Goal: Communication & Community: Answer question/provide support

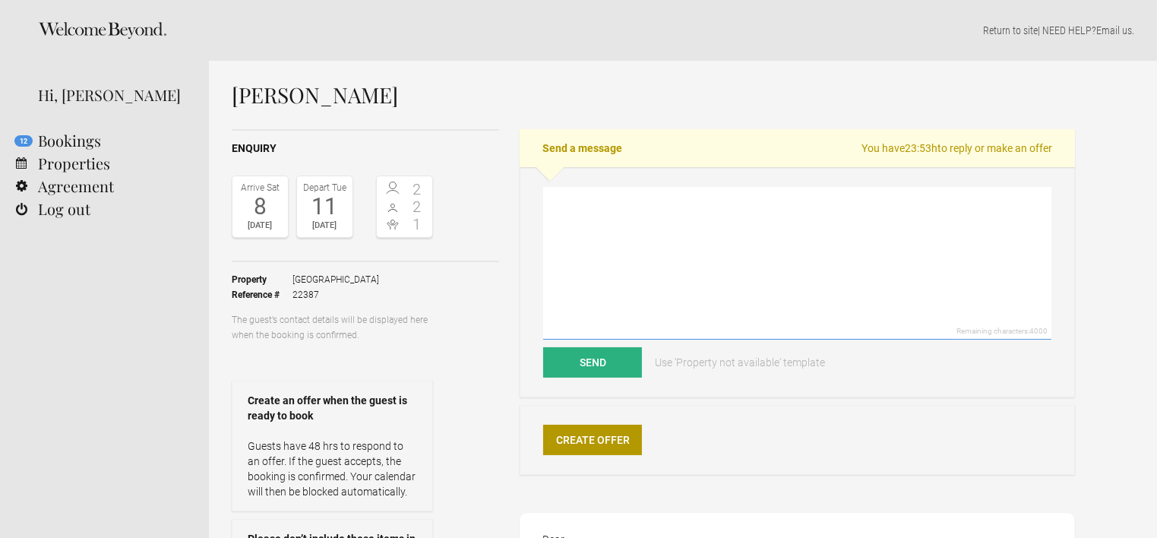
click at [572, 195] on textarea at bounding box center [797, 263] width 508 height 153
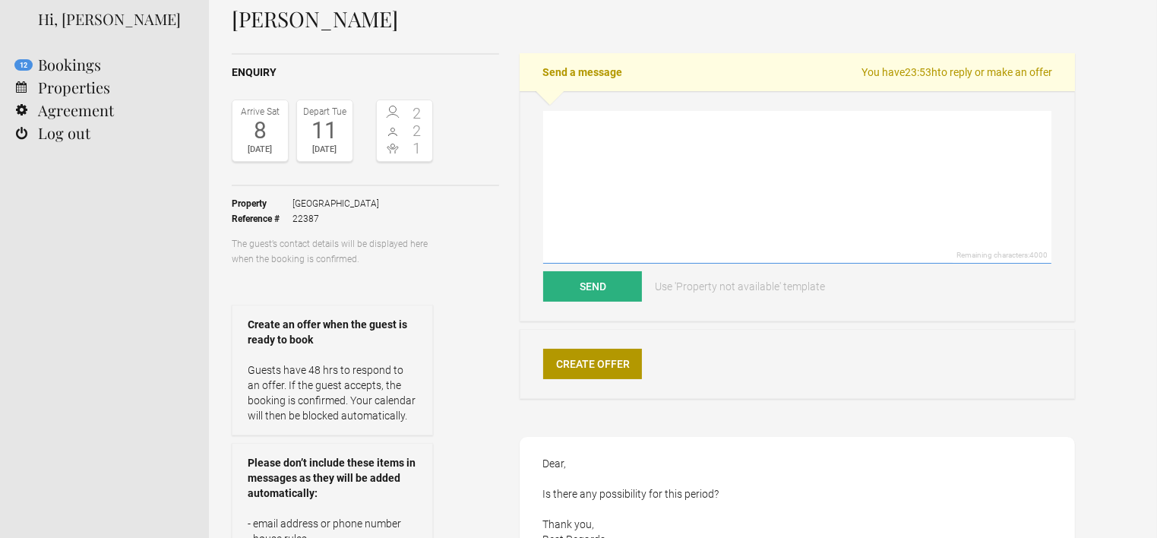
scroll to position [76, 0]
click at [552, 150] on textarea "Dear [PERSON_NAME], We inform that from [DATE] to the [DATE] we do availability…" at bounding box center [797, 187] width 508 height 153
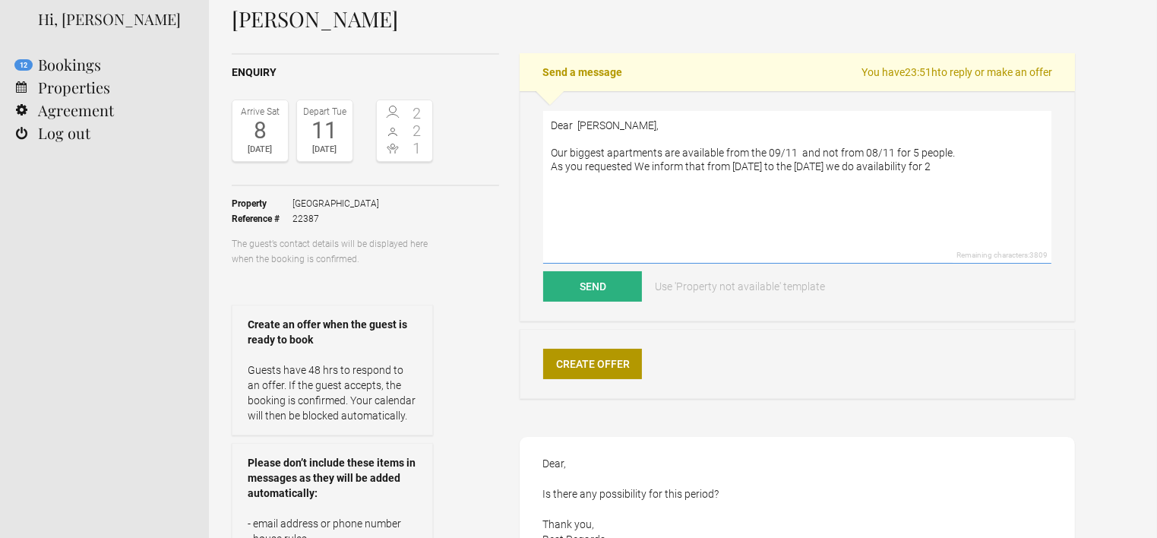
click at [641, 163] on textarea "Dear [PERSON_NAME], Our biggest apartments are available from the 09/11 and not…" at bounding box center [797, 187] width 508 height 153
click at [732, 166] on textarea "Dear [PERSON_NAME], Our biggest apartments are available from the 09/11 and not…" at bounding box center [797, 187] width 508 height 153
click at [723, 166] on textarea "Dear [PERSON_NAME], Our biggest apartments are available from the 09/11 and not…" at bounding box center [797, 187] width 508 height 153
drag, startPoint x: 635, startPoint y: 162, endPoint x: 549, endPoint y: 169, distance: 86.9
click at [549, 169] on textarea "Dear [PERSON_NAME], Our biggest apartments are available from the 09/11 and not…" at bounding box center [797, 187] width 508 height 153
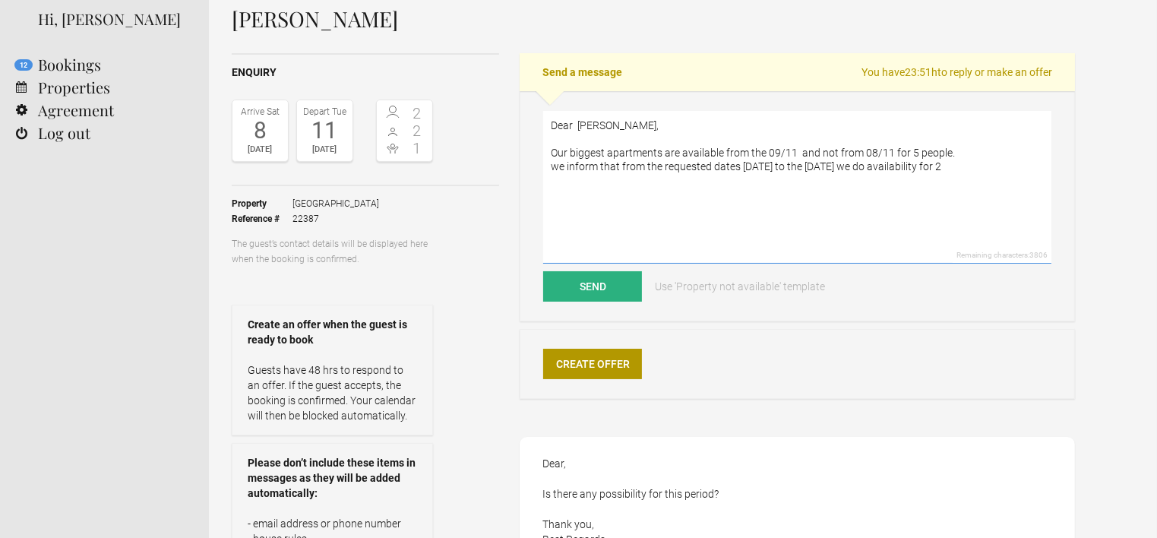
click at [557, 163] on textarea "Dear [PERSON_NAME], Our biggest apartments are available from the 09/11 and not…" at bounding box center [797, 187] width 508 height 153
click at [986, 162] on textarea "Dear [PERSON_NAME], Our biggest apartments are available from the 09/11 and not…" at bounding box center [797, 187] width 508 height 153
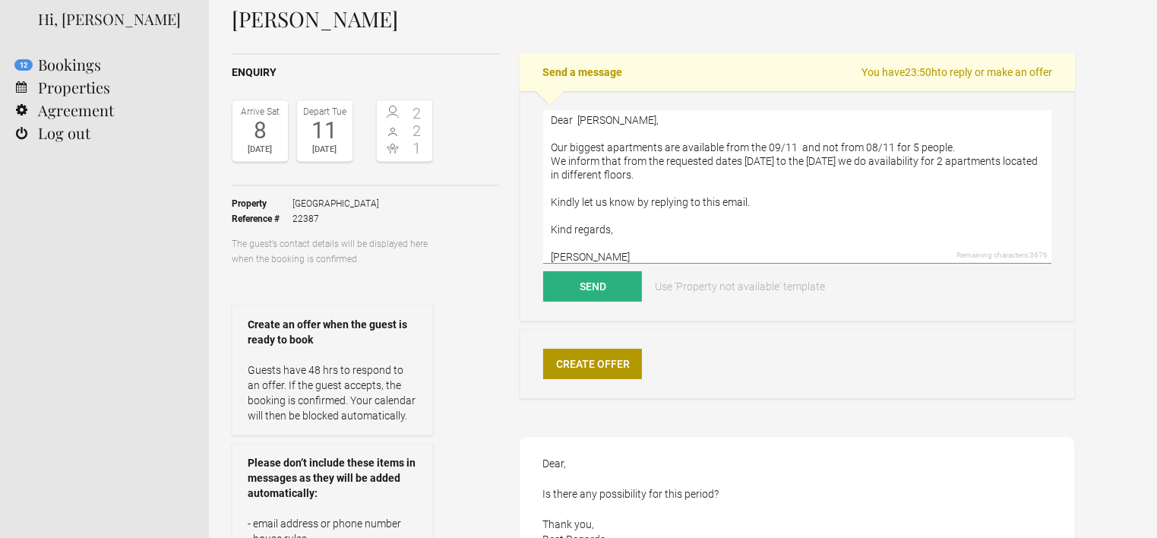
click at [555, 142] on textarea "Dear [PERSON_NAME], Our biggest apartments are available from the 09/11 and not…" at bounding box center [797, 187] width 508 height 153
click at [552, 145] on textarea "Dear [PERSON_NAME], Our biggest apartments are available from the 09/11 and not…" at bounding box center [797, 187] width 508 height 153
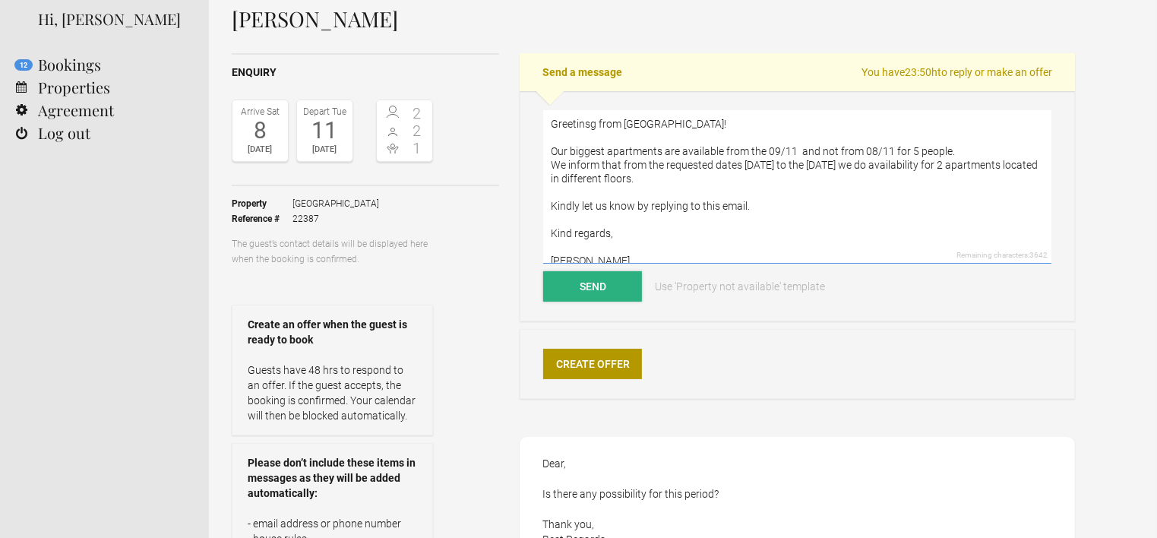
scroll to position [41, 0]
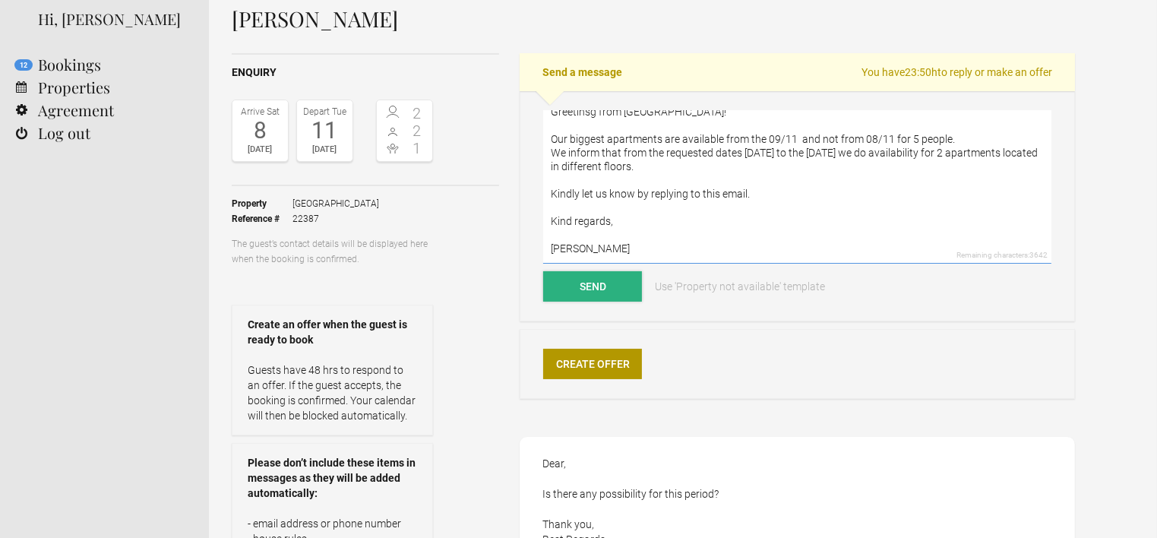
type textarea "Dear [PERSON_NAME], Greetinsg from [GEOGRAPHIC_DATA]! Our biggest apartments ar…"
click at [612, 288] on button "Send" at bounding box center [592, 286] width 99 height 30
